Goal: Information Seeking & Learning: Learn about a topic

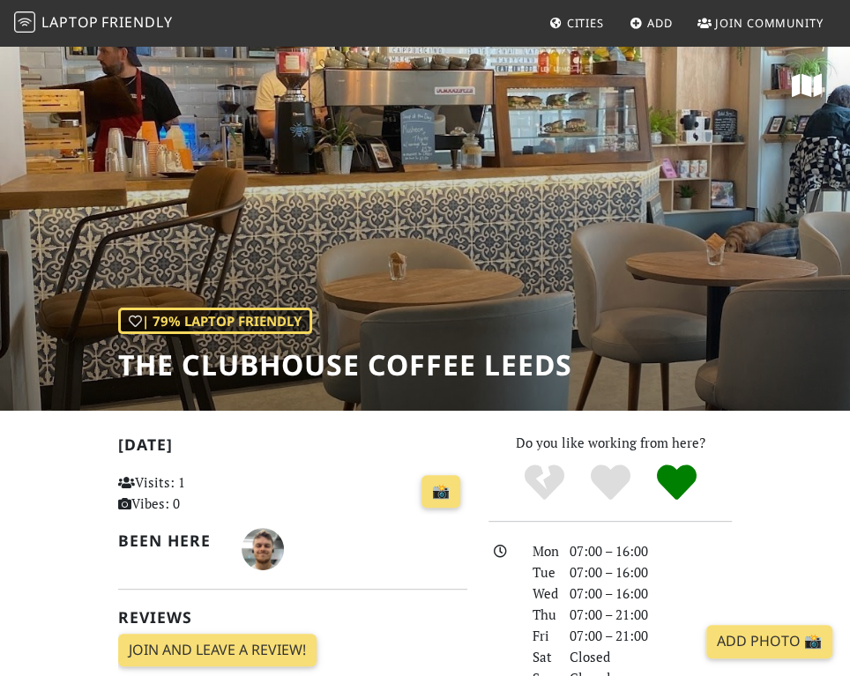
click at [571, 31] on link "Cities" at bounding box center [576, 23] width 69 height 32
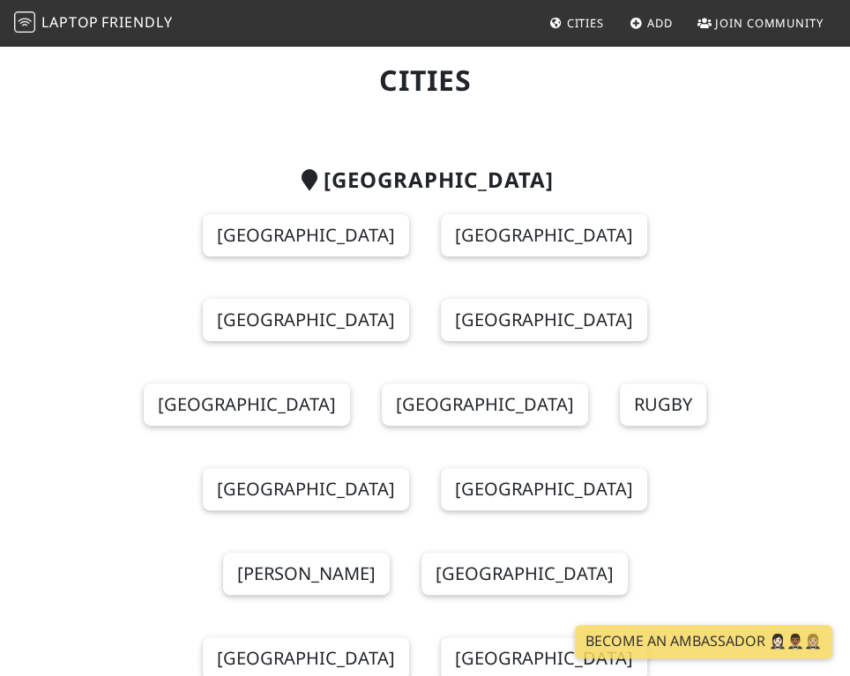
scroll to position [89, 0]
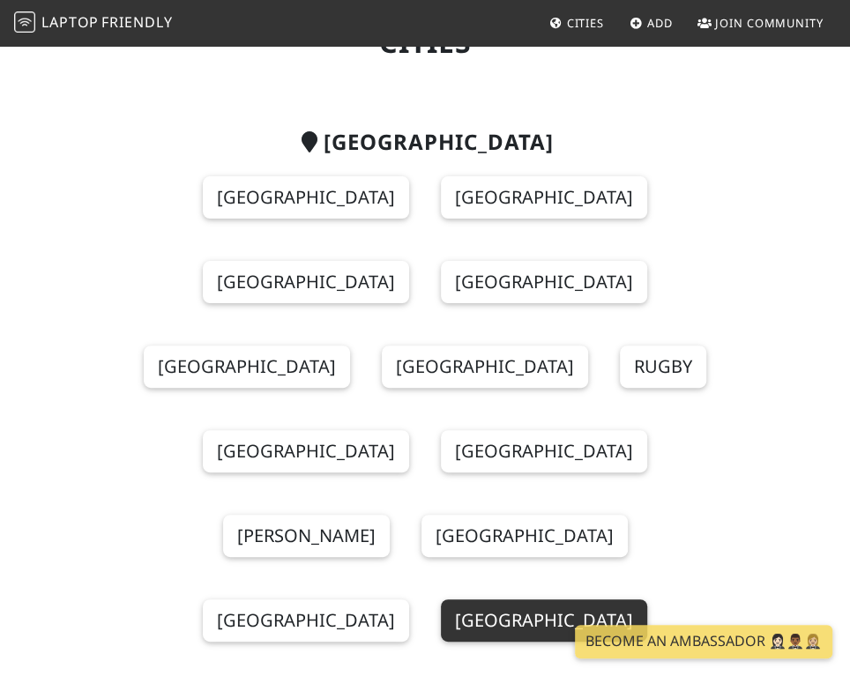
click at [441, 599] on link "Leeds" at bounding box center [544, 620] width 206 height 42
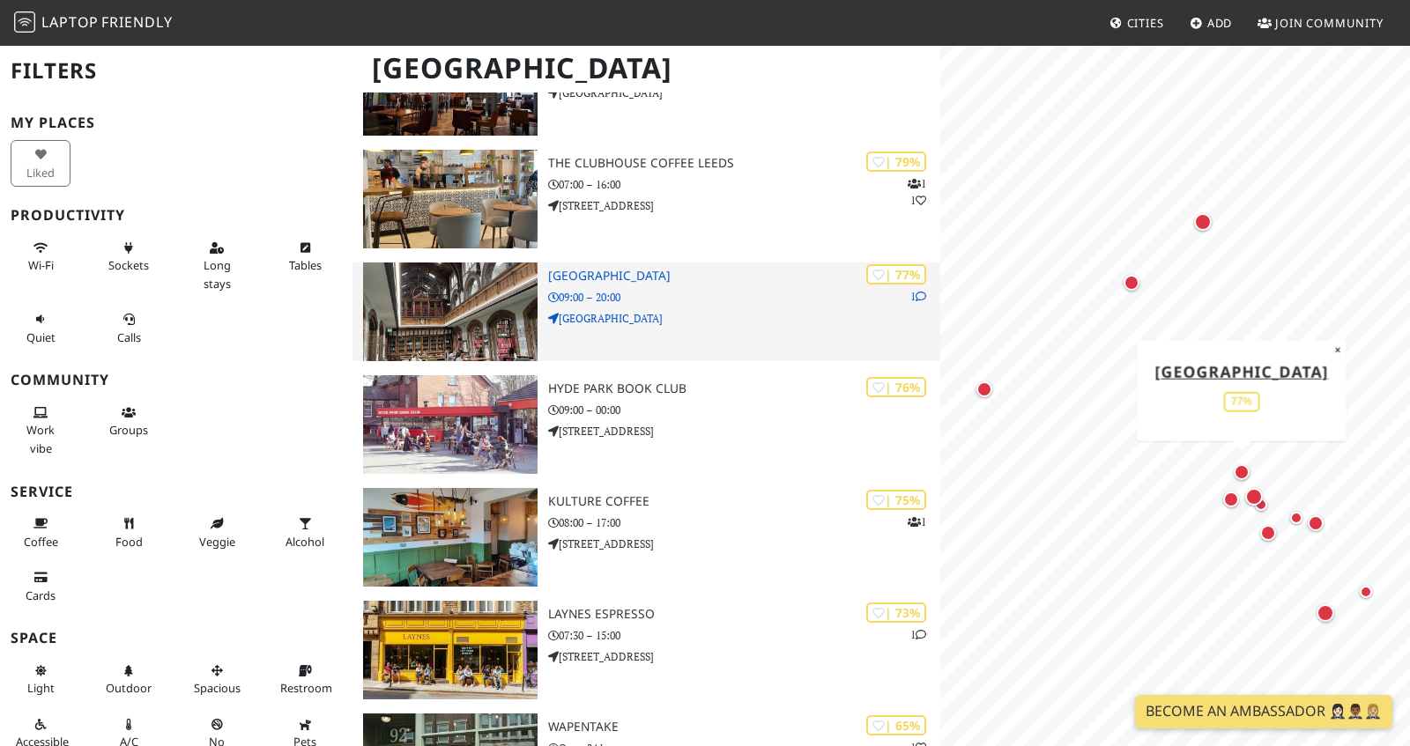
scroll to position [407, 0]
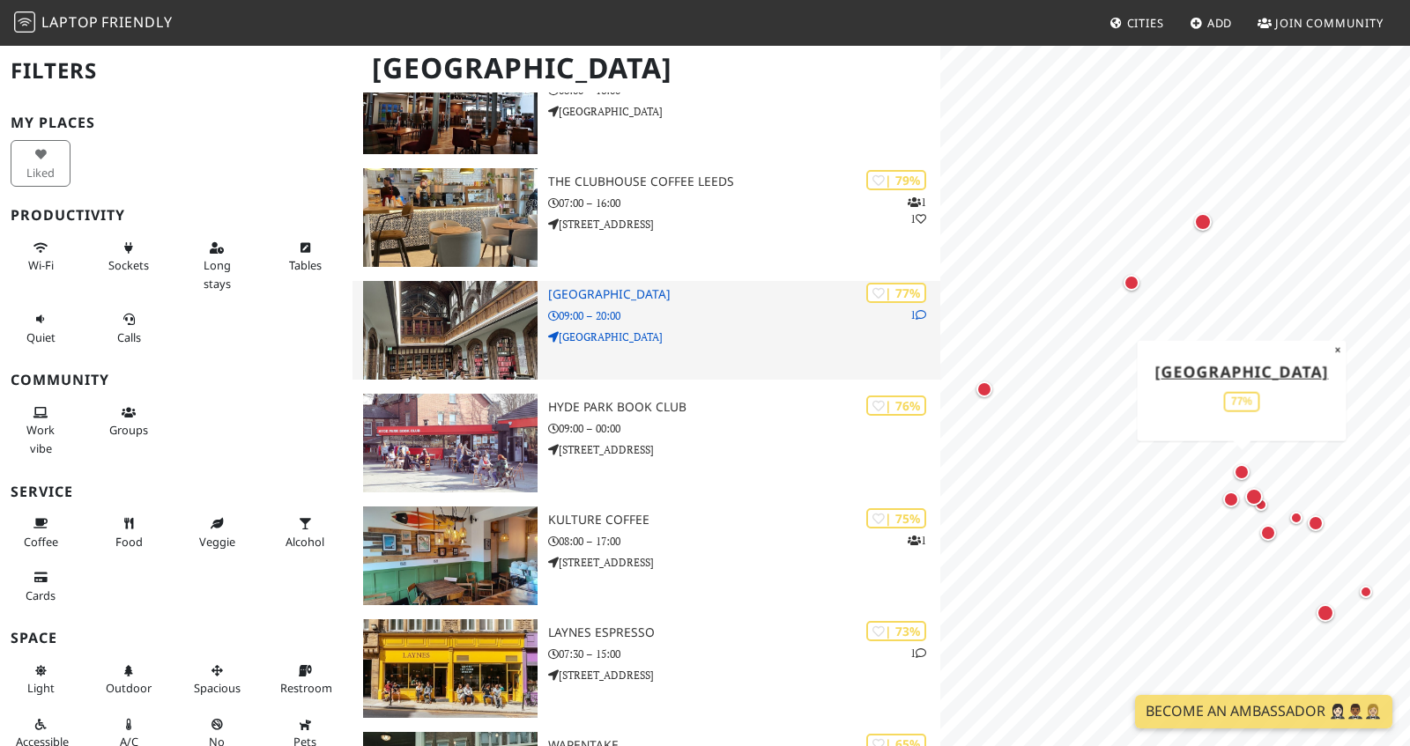
click at [691, 314] on p "09:00 – 20:00" at bounding box center [743, 316] width 391 height 17
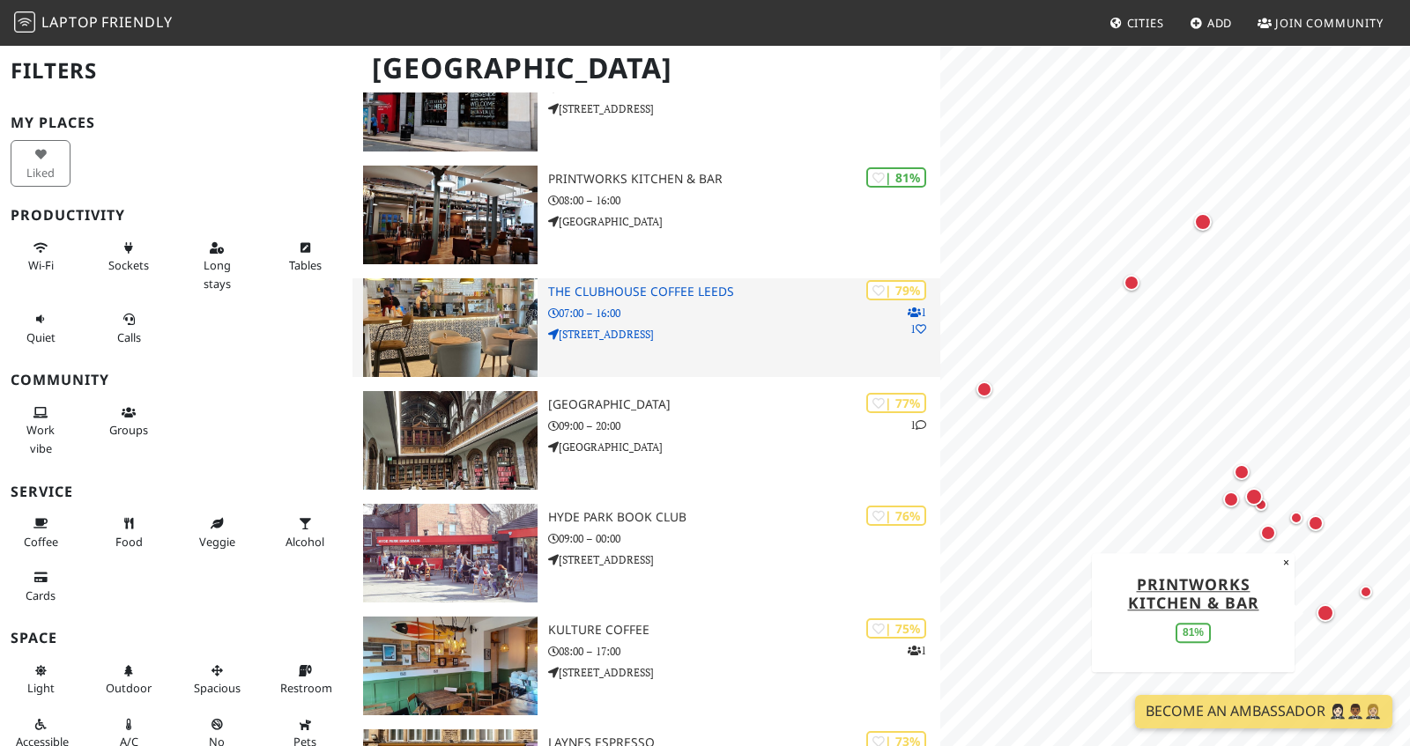
scroll to position [244, 0]
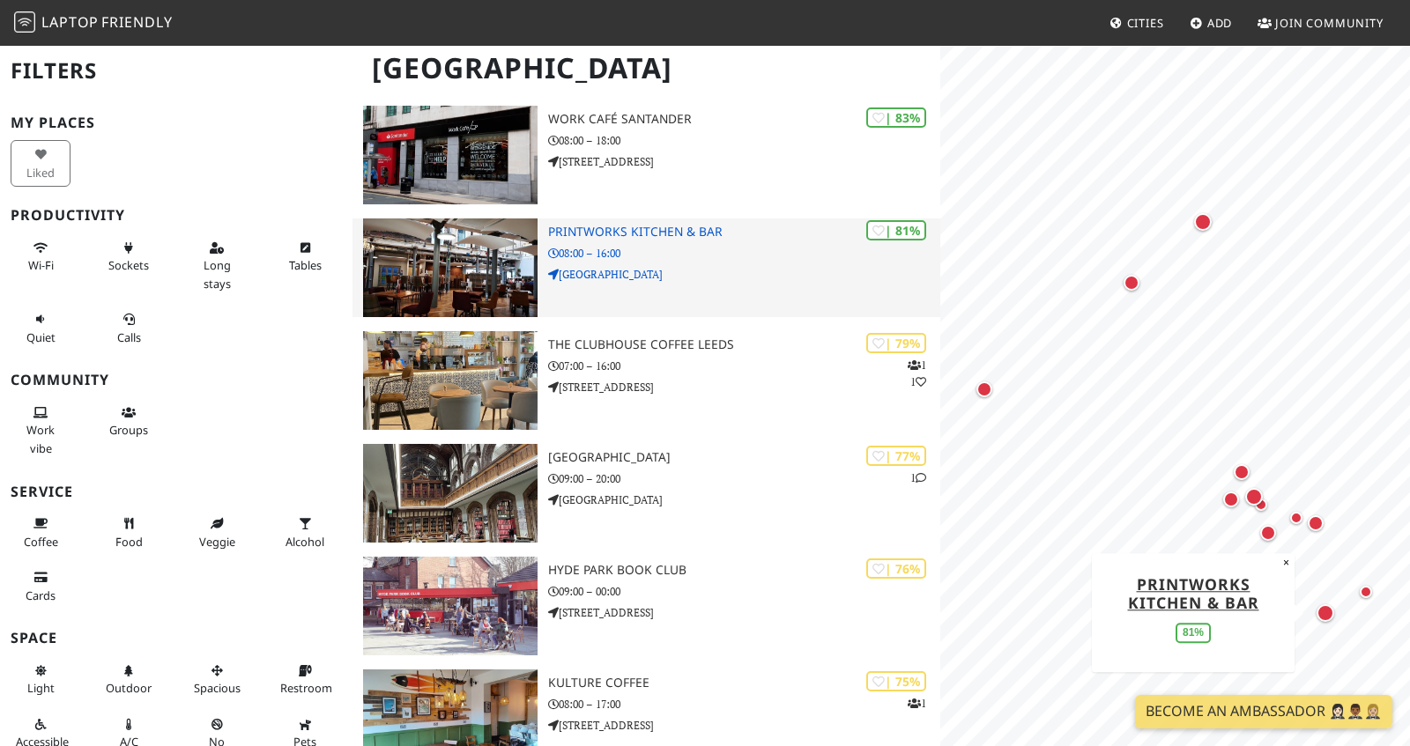
click at [707, 277] on p "Hunslet Road" at bounding box center [743, 274] width 391 height 17
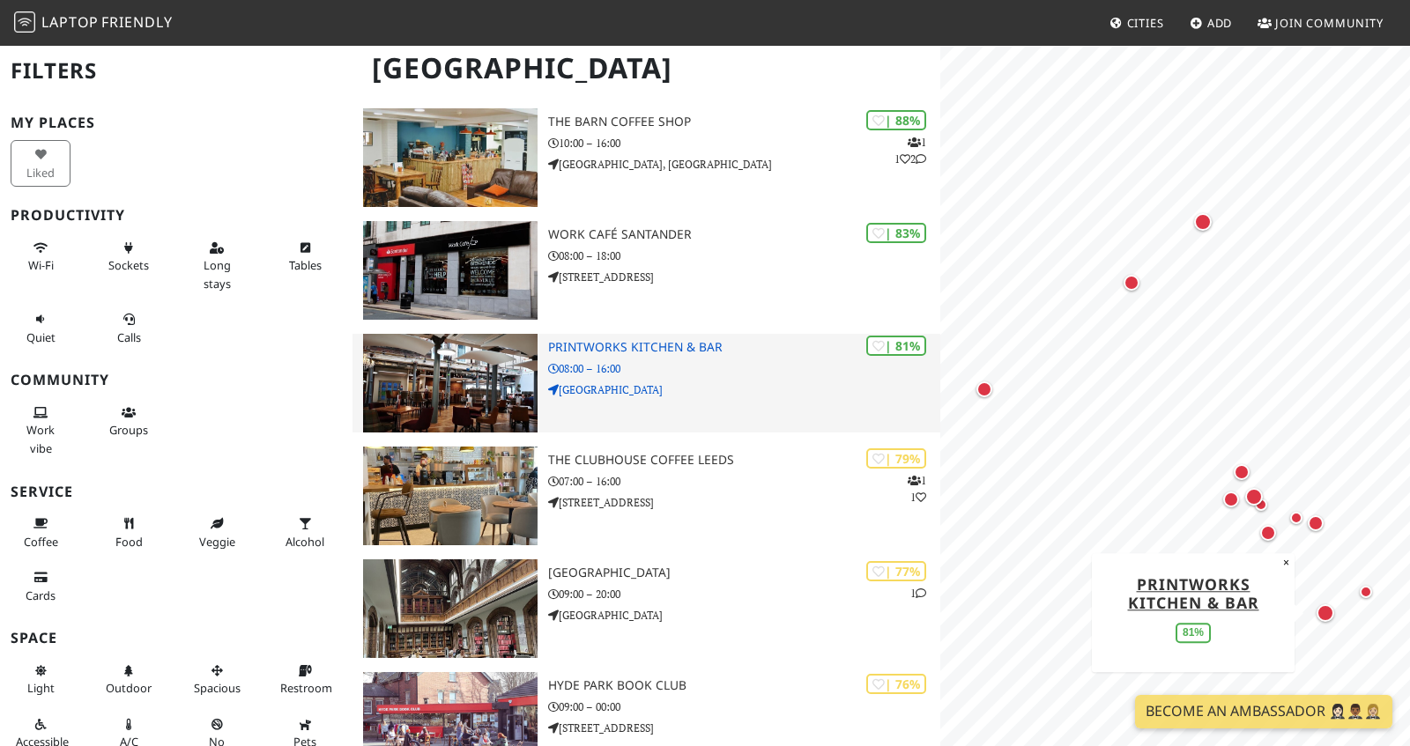
scroll to position [22, 0]
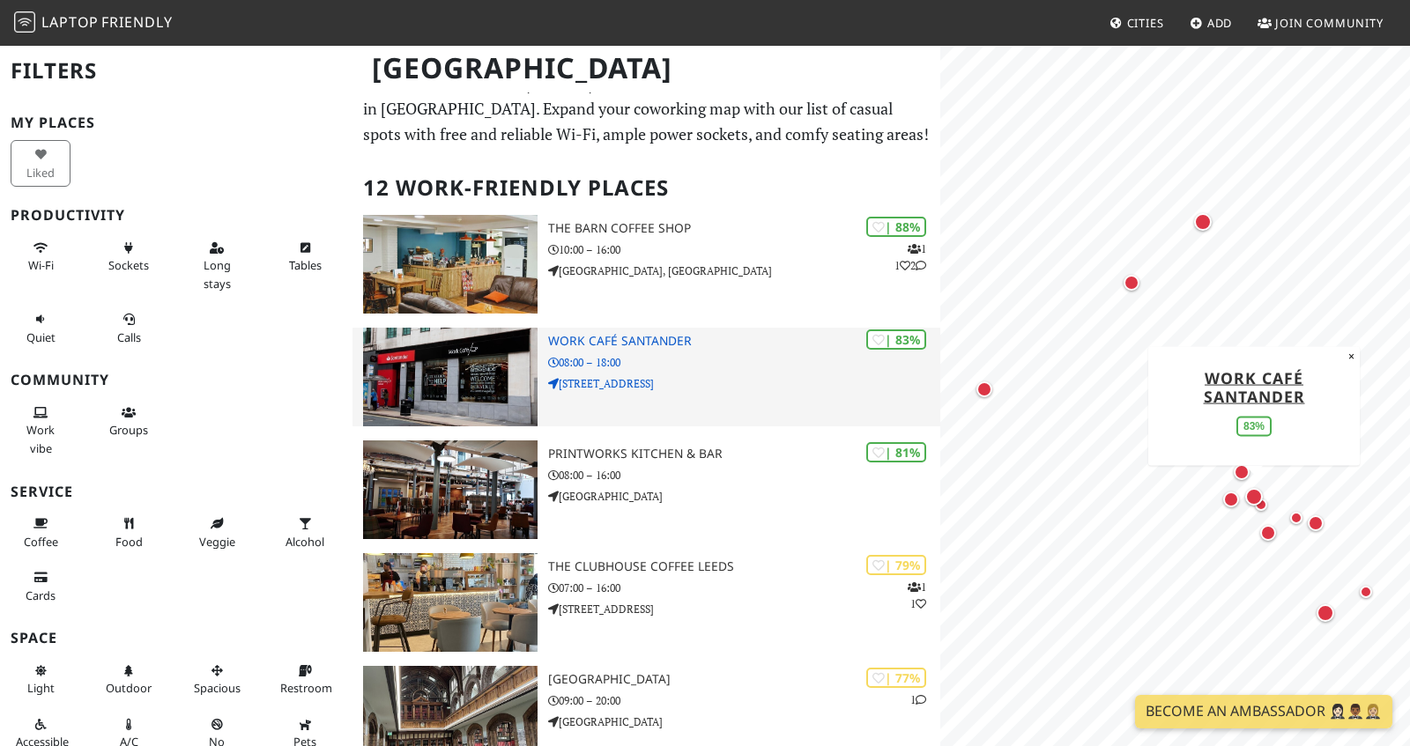
click at [670, 360] on p "08:00 – 18:00" at bounding box center [743, 362] width 391 height 17
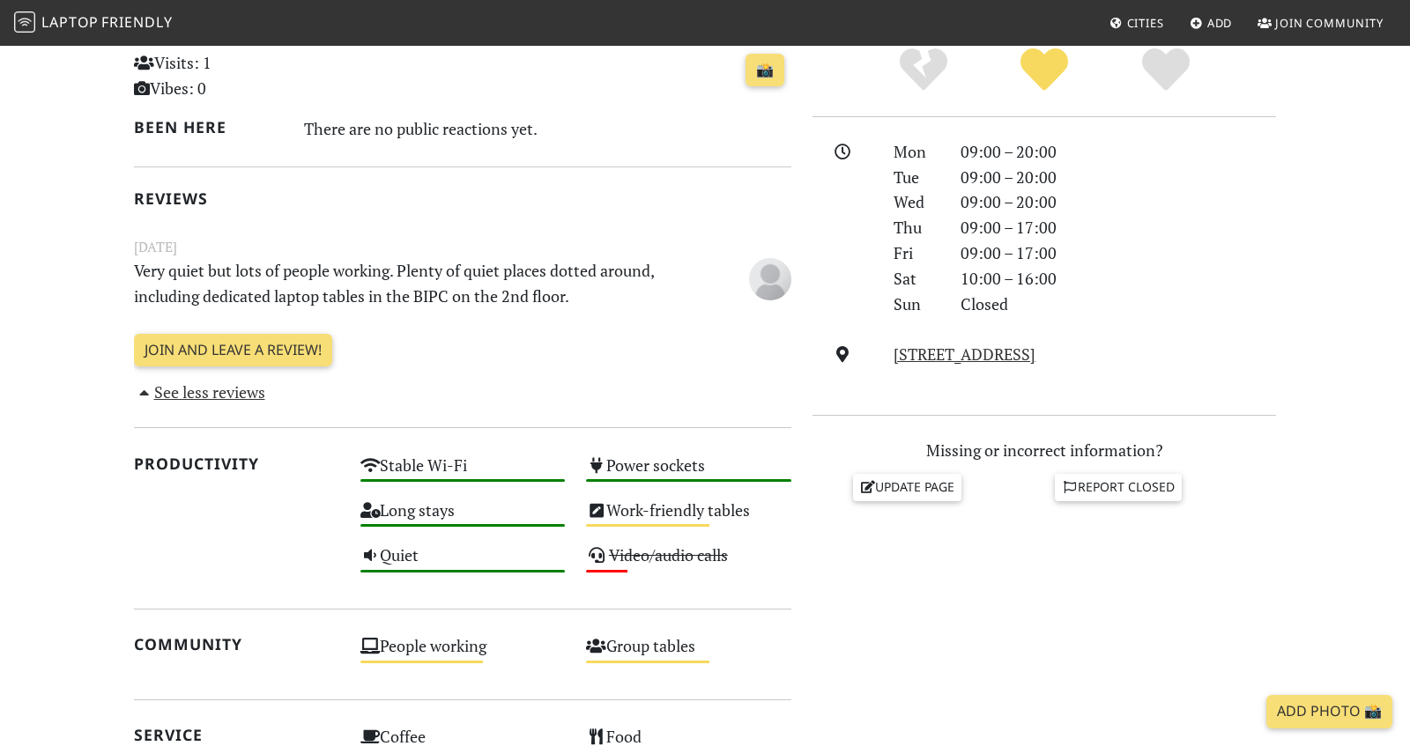
scroll to position [430, 0]
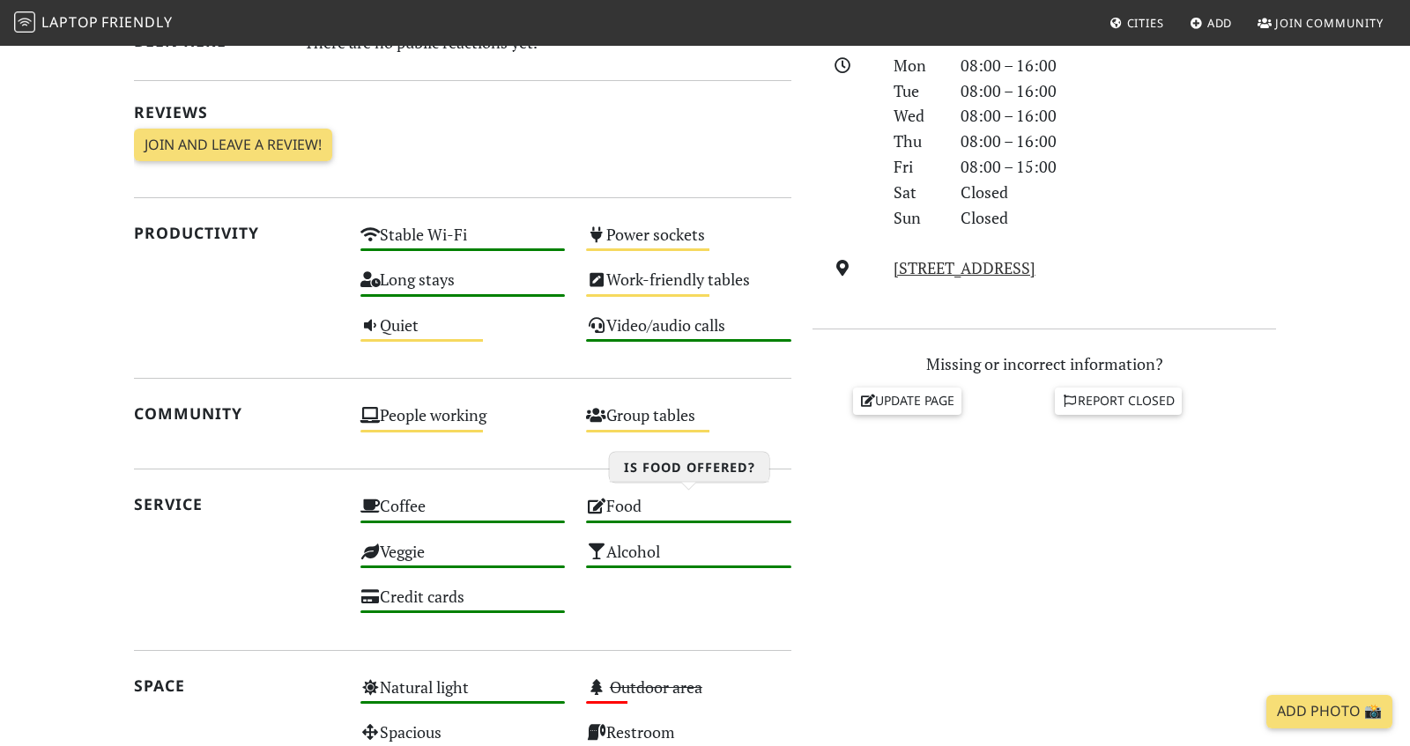
scroll to position [542, 0]
